Goal: Task Accomplishment & Management: Manage account settings

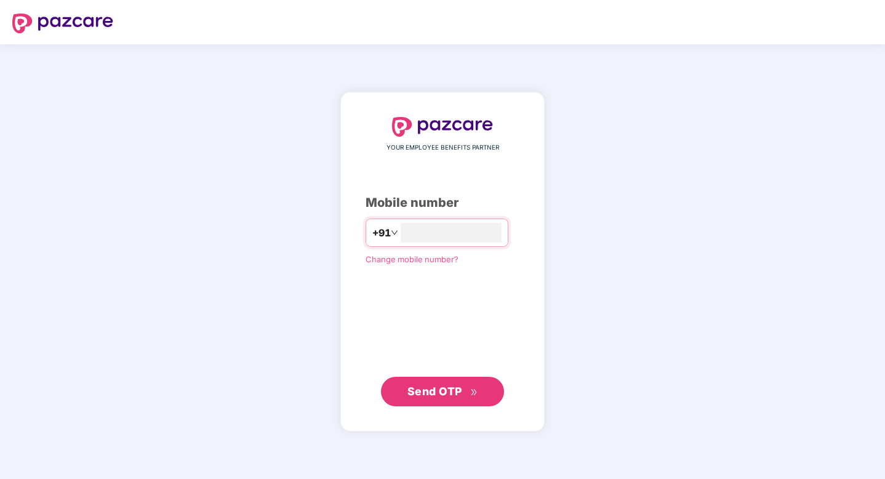
type input "**********"
click at [436, 389] on span "Send OTP" at bounding box center [434, 390] width 55 height 13
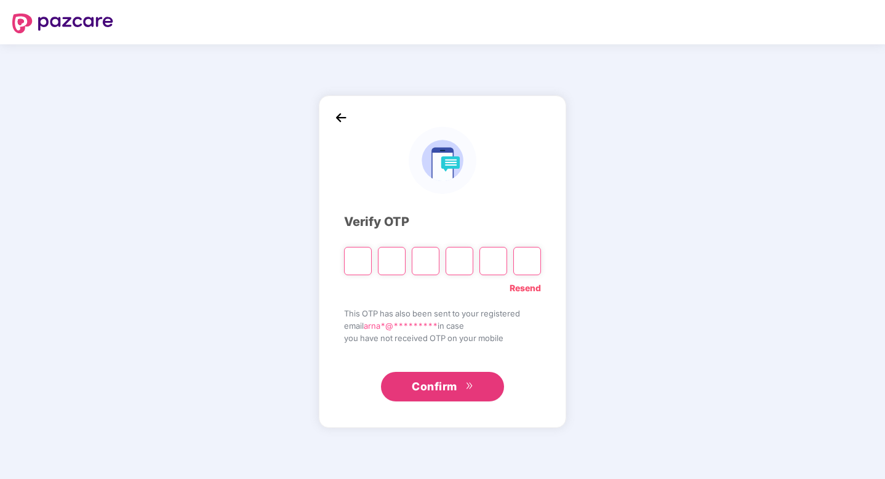
type input "*"
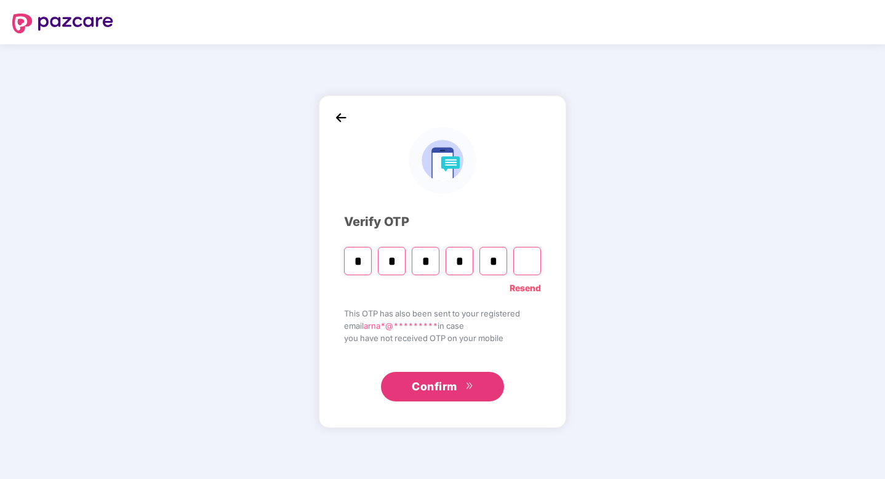
type input "*"
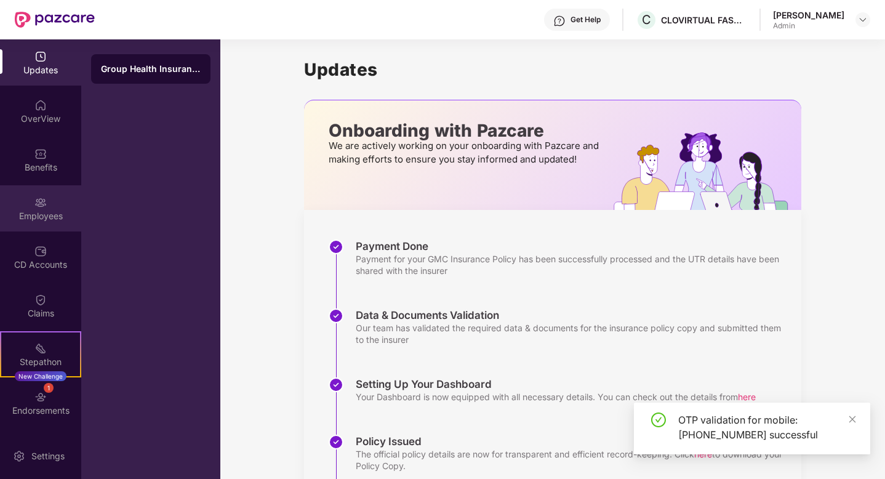
click at [38, 207] on img at bounding box center [40, 202] width 12 height 12
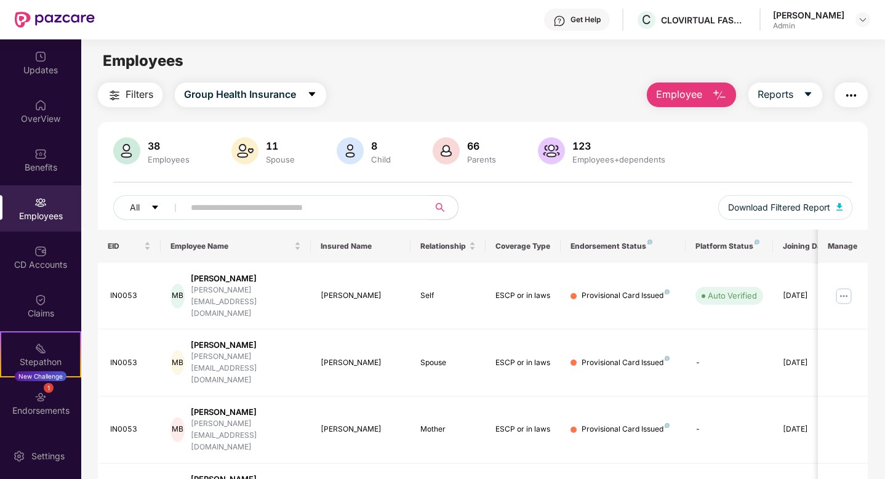
click at [230, 202] on input "text" at bounding box center [301, 207] width 221 height 18
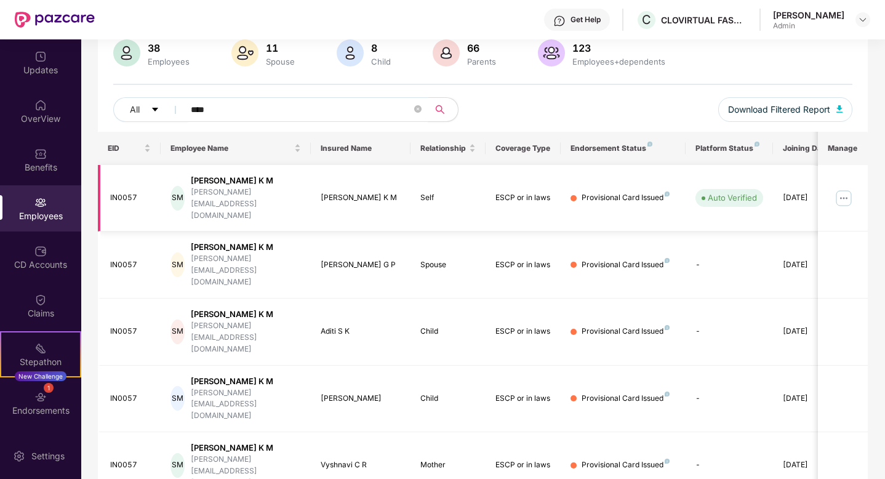
scroll to position [71, 0]
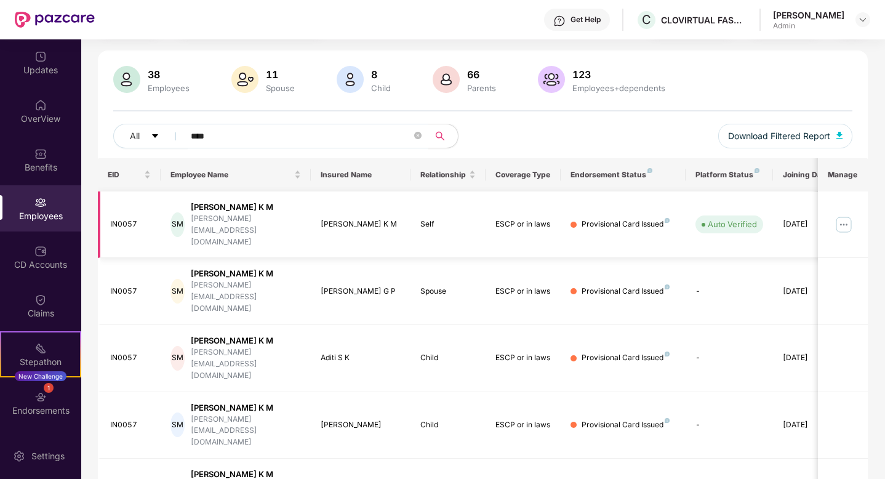
type input "****"
click at [651, 218] on div "Provisional Card Issued" at bounding box center [625, 224] width 88 height 12
click at [844, 215] on img at bounding box center [843, 225] width 20 height 20
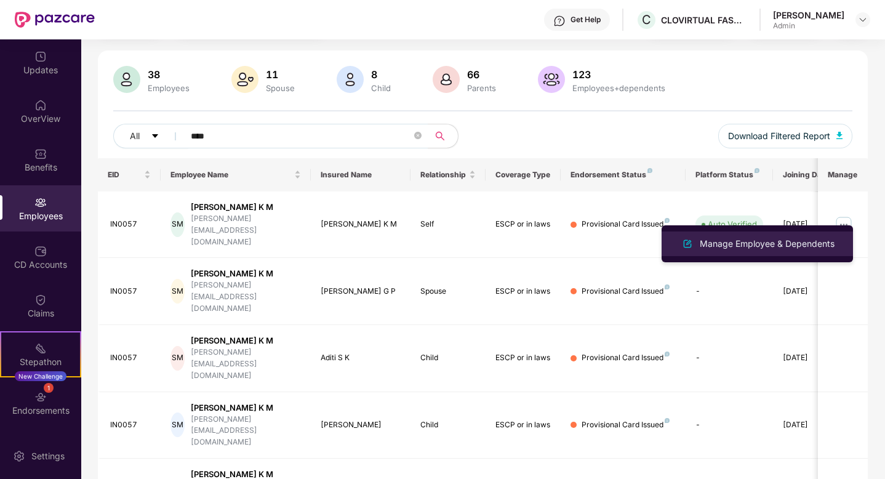
click at [801, 244] on div "Manage Employee & Dependents" at bounding box center [767, 244] width 140 height 14
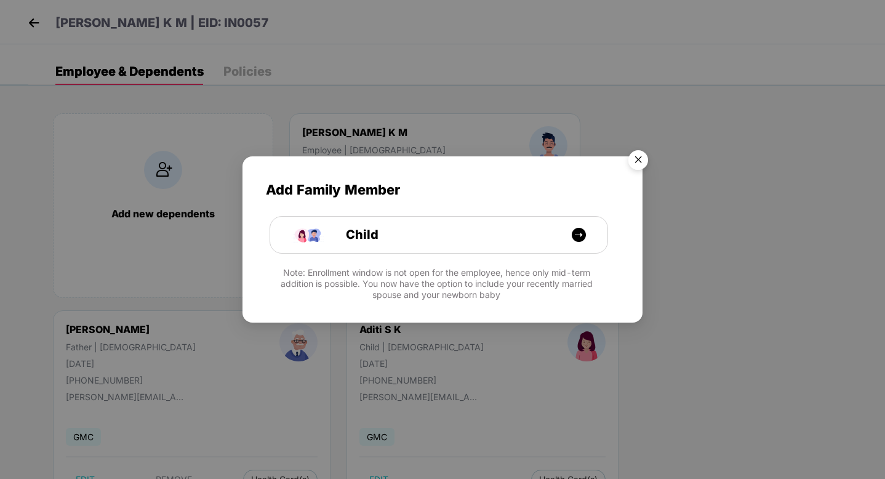
click at [632, 162] on img "Close" at bounding box center [638, 162] width 34 height 34
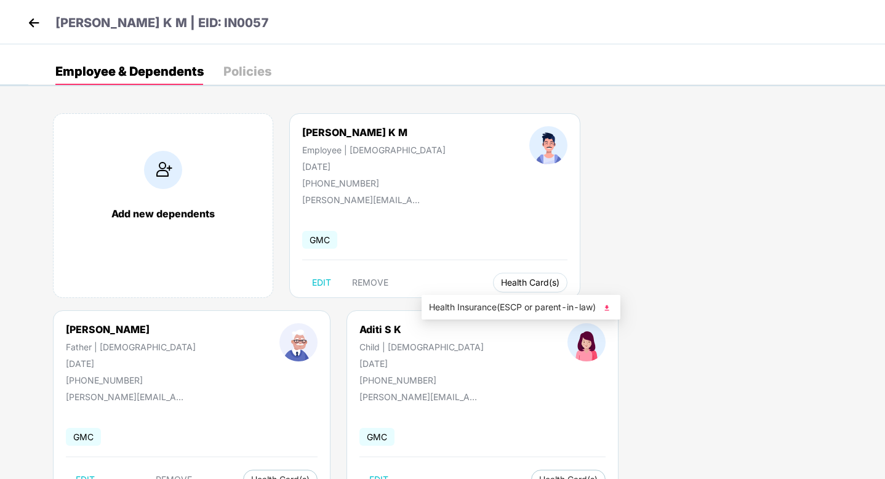
click at [501, 282] on span "Health Card(s)" at bounding box center [530, 282] width 58 height 6
click at [483, 303] on span "Health Insurance(ESCP or parent-in-law)" at bounding box center [521, 307] width 184 height 14
click at [501, 283] on span "Health Card(s)" at bounding box center [530, 282] width 58 height 6
click at [611, 307] on img at bounding box center [606, 307] width 12 height 12
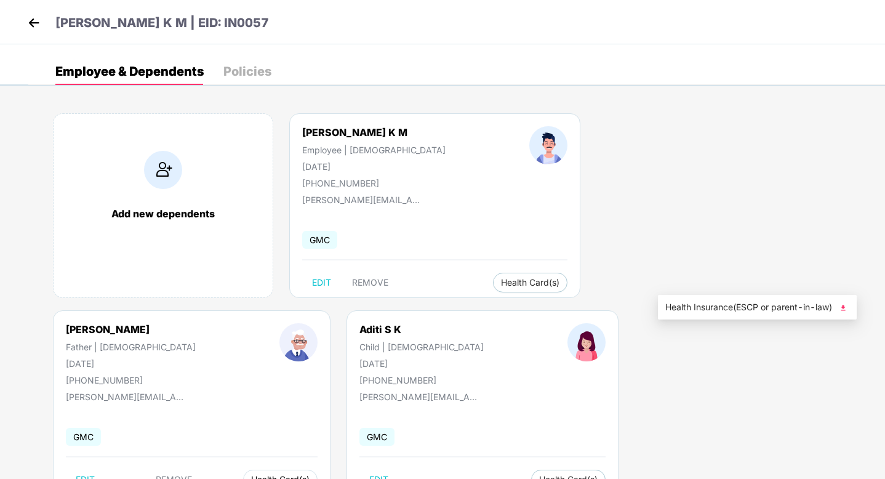
click at [309, 476] on span "Health Card(s)" at bounding box center [280, 479] width 58 height 6
click at [765, 309] on span "Health Insurance(ESCP or parent-in-law)" at bounding box center [757, 307] width 184 height 14
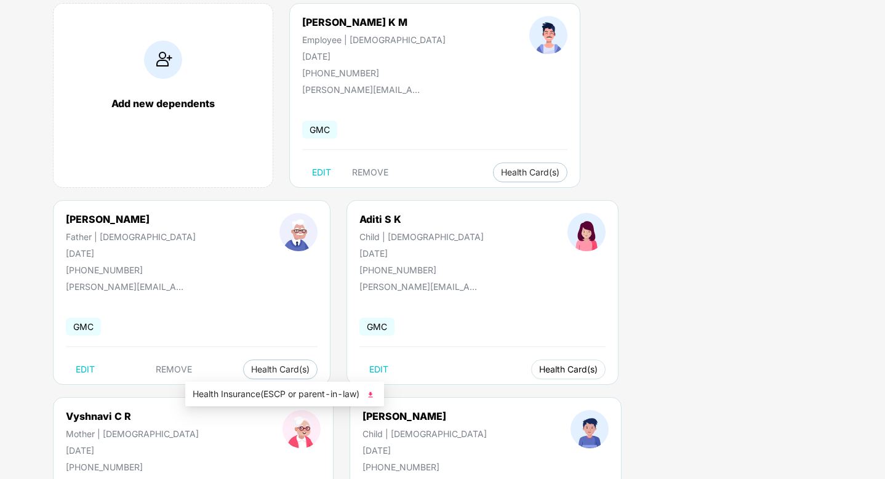
scroll to position [121, 0]
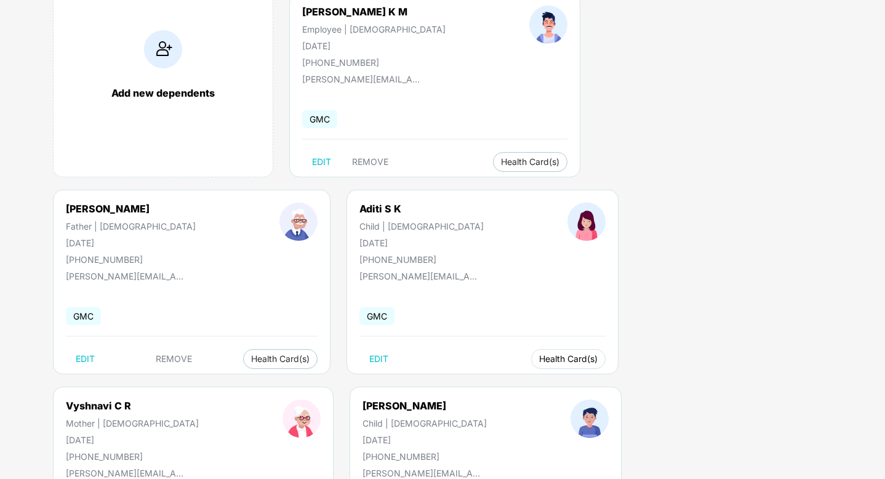
click at [539, 360] on span "Health Card(s)" at bounding box center [568, 359] width 58 height 6
click at [317, 383] on span "Health Insurance(ESCP or parent-in-law)" at bounding box center [285, 383] width 184 height 14
click at [500, 381] on span "Health Insurance(ESCP or parent-in-law)" at bounding box center [521, 383] width 184 height 14
click at [199, 399] on div "Vyshnavi C R" at bounding box center [132, 405] width 133 height 12
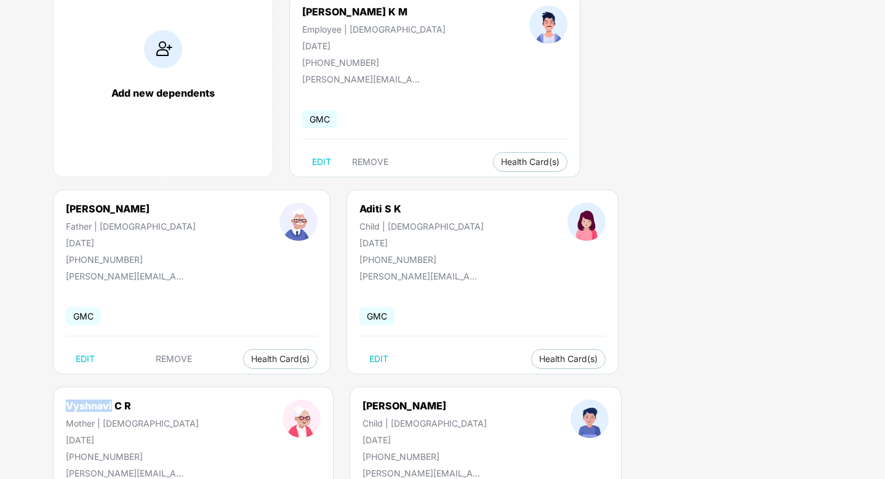
click at [199, 399] on div "Vyshnavi C R" at bounding box center [132, 405] width 133 height 12
click at [362, 399] on div at bounding box center [302, 430] width 122 height 62
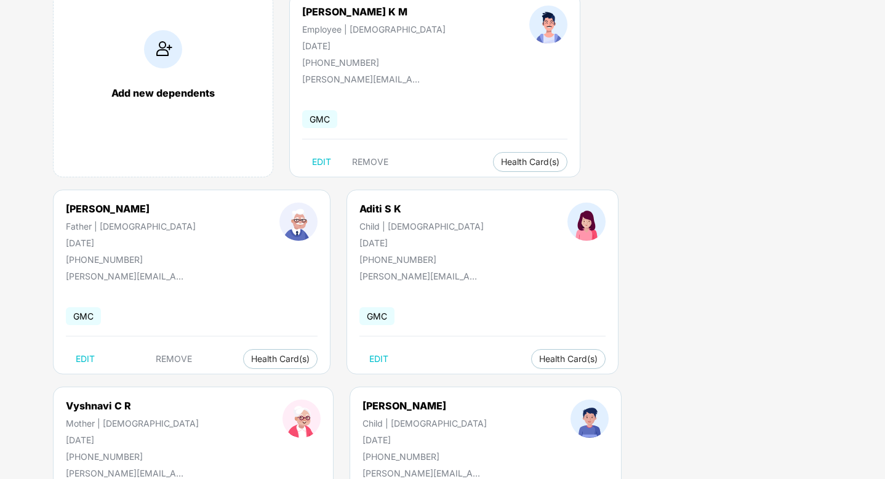
click at [199, 399] on div "Vyshnavi C R" at bounding box center [132, 405] width 133 height 12
copy div "[PERSON_NAME]"
click at [734, 381] on span "Health Insurance(ESCP or parent-in-law)" at bounding box center [764, 383] width 184 height 14
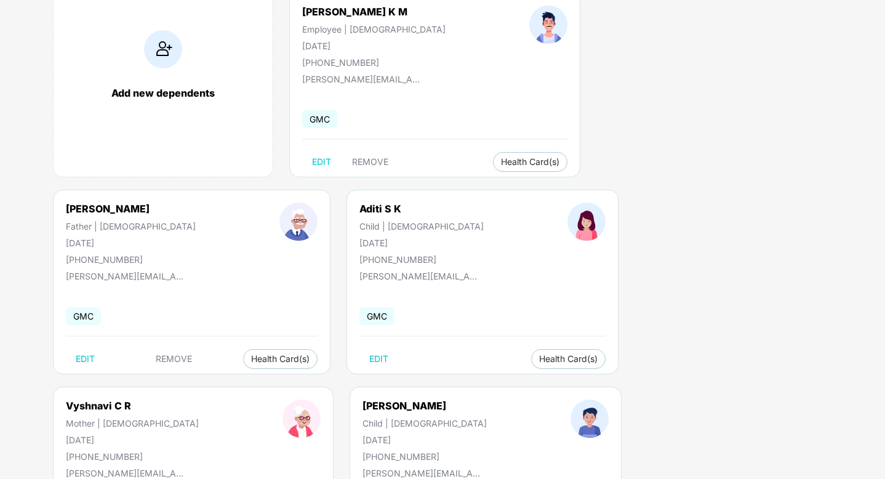
click at [487, 399] on div "[PERSON_NAME]" at bounding box center [424, 405] width 124 height 12
copy div "[PERSON_NAME]"
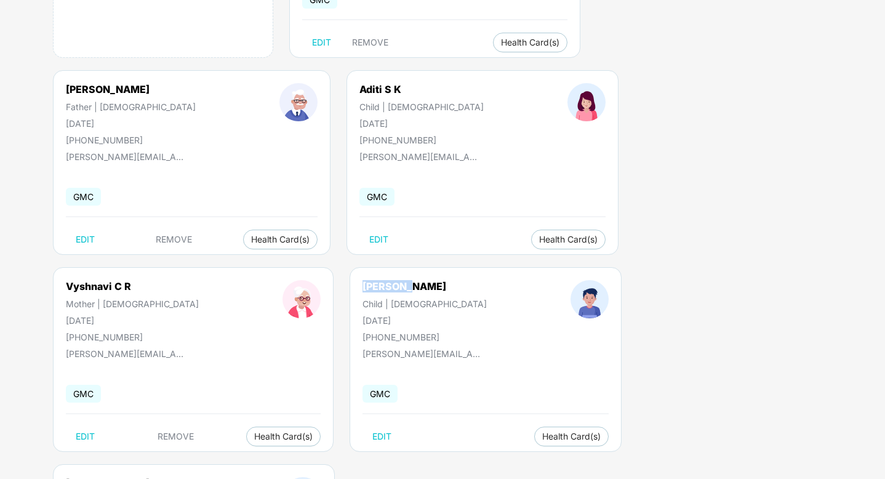
scroll to position [244, 0]
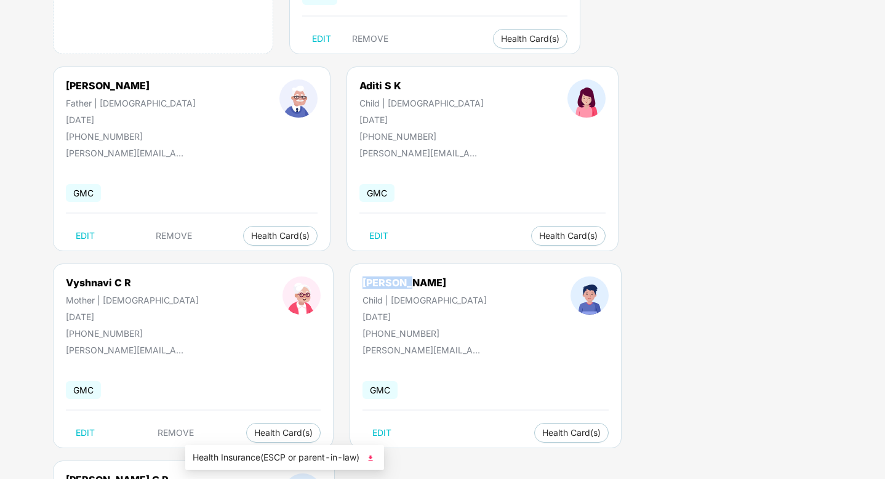
click at [249, 457] on span "Health Insurance(ESCP or parent-in-law)" at bounding box center [285, 457] width 184 height 14
